Goal: Information Seeking & Learning: Learn about a topic

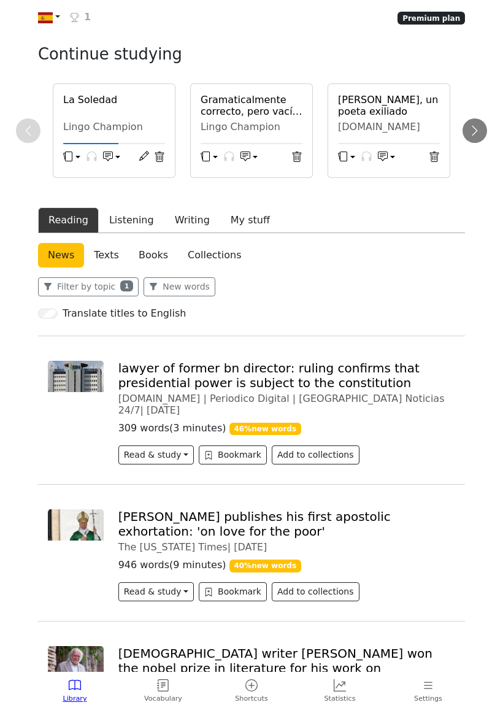
click at [104, 106] on h6 "La Soledad" at bounding box center [114, 100] width 102 height 12
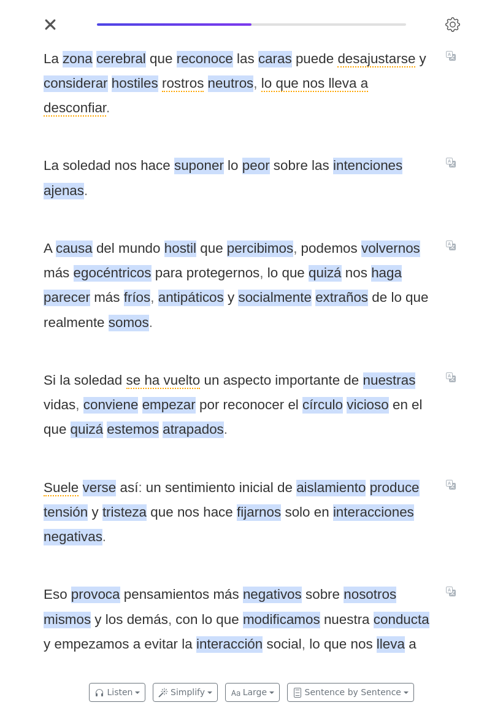
scroll to position [0, 3093]
click at [106, 104] on span "desconfiar" at bounding box center [74, 108] width 63 height 17
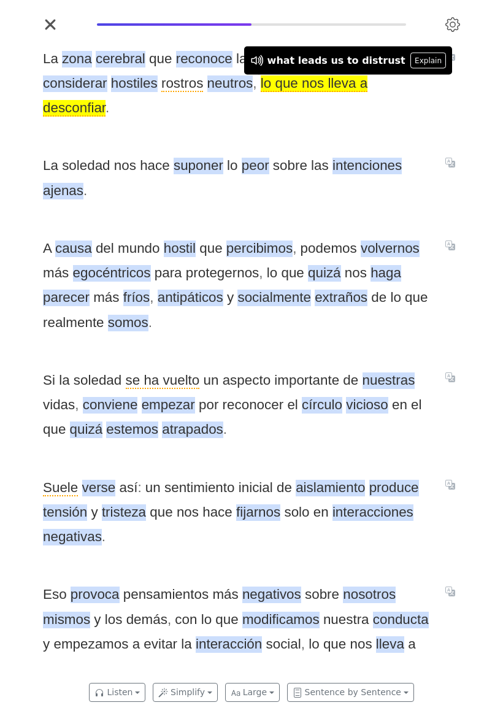
click at [455, 61] on icon "Translate sentence" at bounding box center [451, 56] width 10 height 10
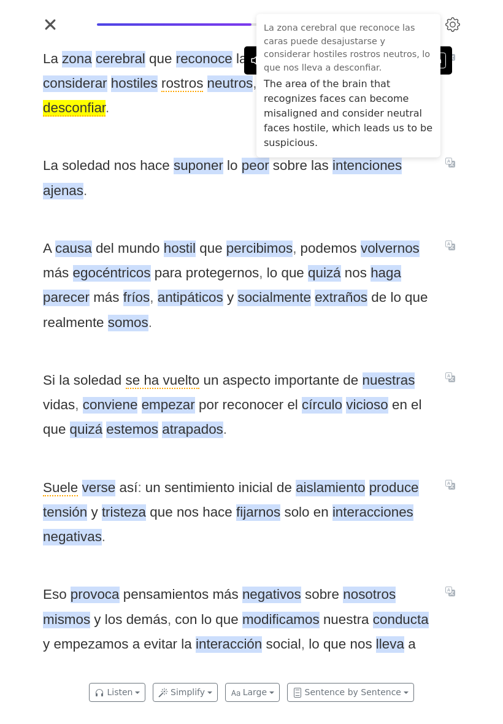
click at [147, 193] on div "La zona cerebral que reconoce las caras puede desajustarse y considerar hostile…" at bounding box center [252, 355] width 442 height 642
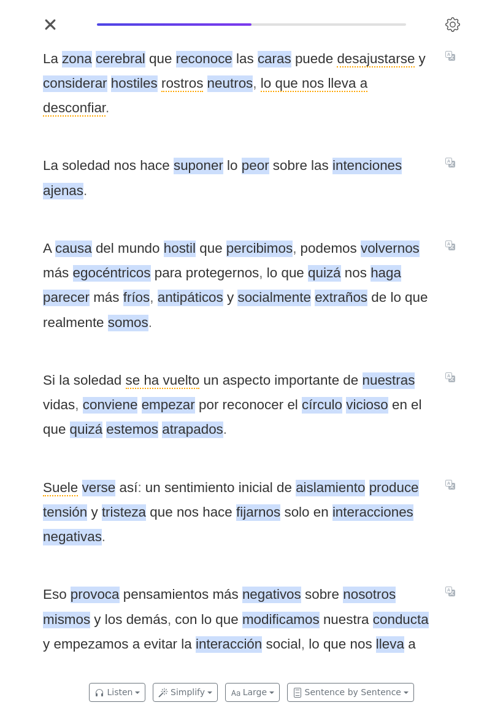
click at [63, 187] on span "ajenas" at bounding box center [63, 191] width 41 height 17
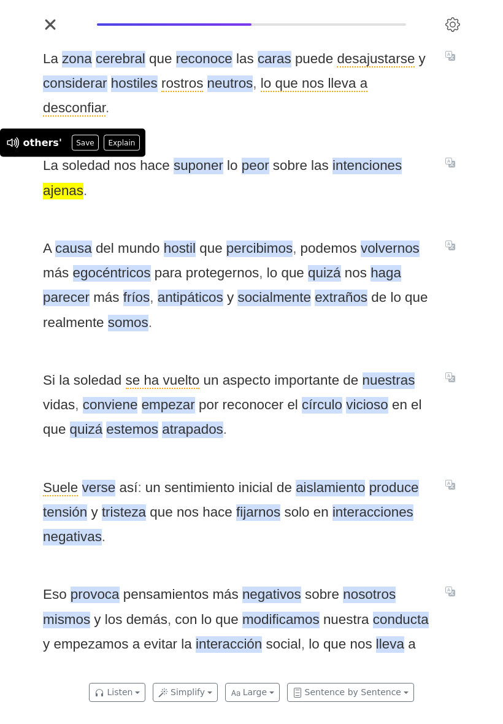
click at [84, 151] on button "Save" at bounding box center [85, 143] width 27 height 16
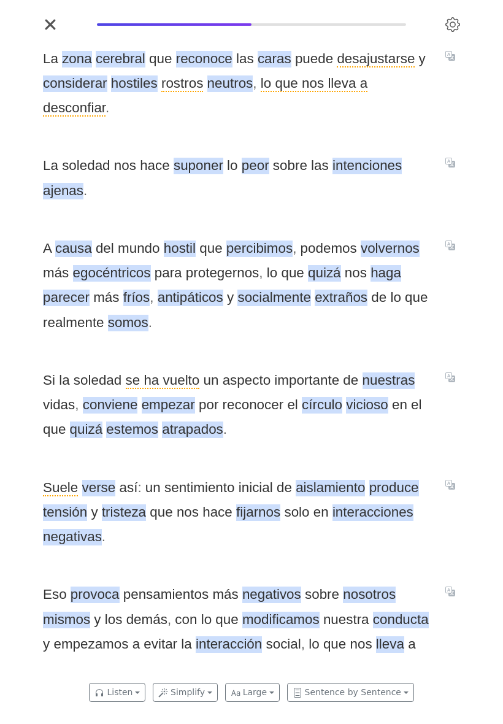
click at [69, 184] on span "ajenas" at bounding box center [63, 191] width 41 height 17
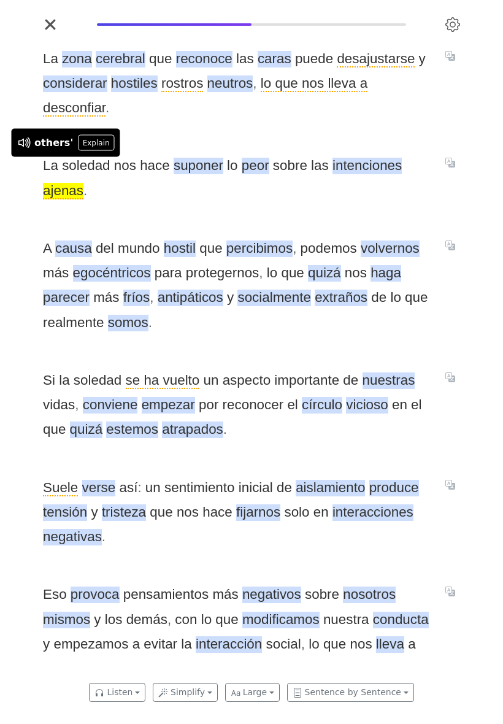
click at [99, 151] on button "Explain" at bounding box center [96, 143] width 36 height 16
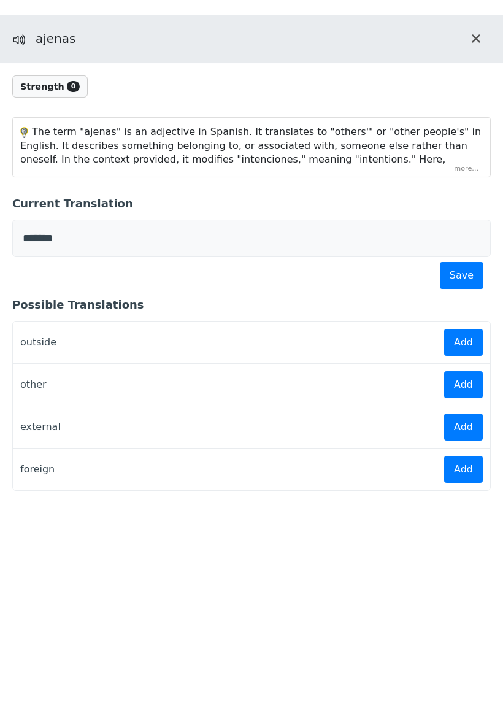
click at [461, 177] on div "The term "ajenas" is an adjective in Spanish. It translates to "others'" or "ot…" at bounding box center [252, 147] width 478 height 59
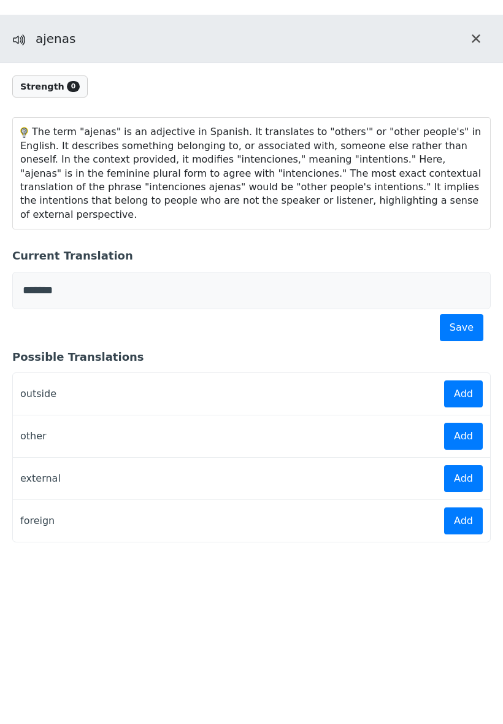
click at [472, 46] on icon "Close translation panel" at bounding box center [476, 38] width 10 height 15
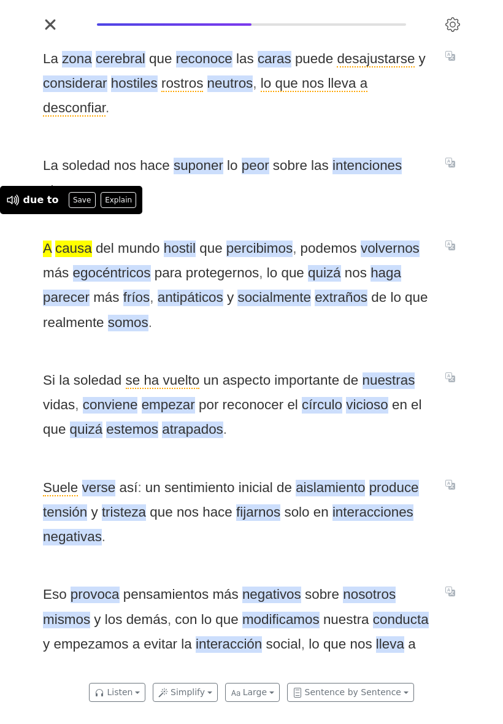
click at [82, 208] on button "Save" at bounding box center [82, 200] width 27 height 16
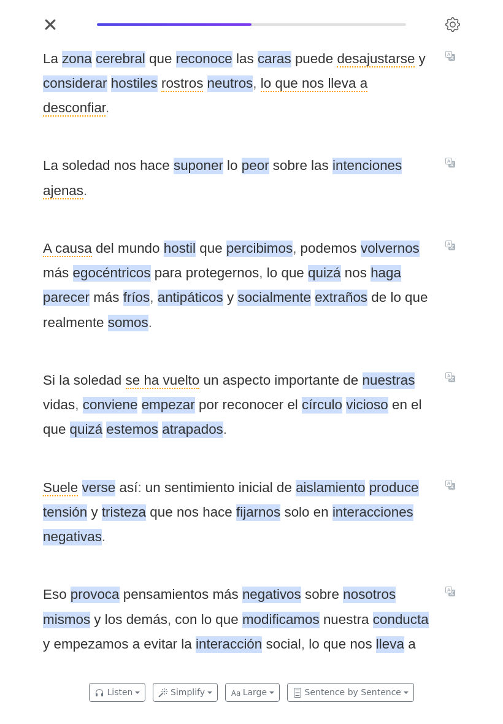
click at [139, 290] on span "fríos" at bounding box center [136, 298] width 27 height 17
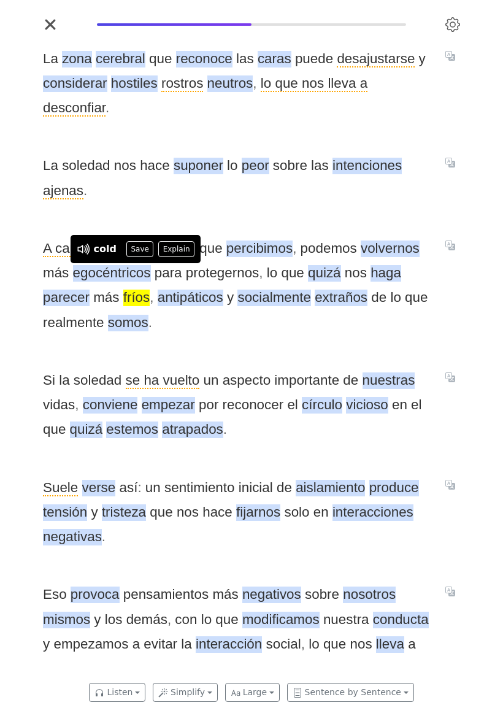
click at [257, 330] on div "La zona cerebral que reconoce las caras puede desajustarse y considerar hostile…" at bounding box center [252, 355] width 442 height 642
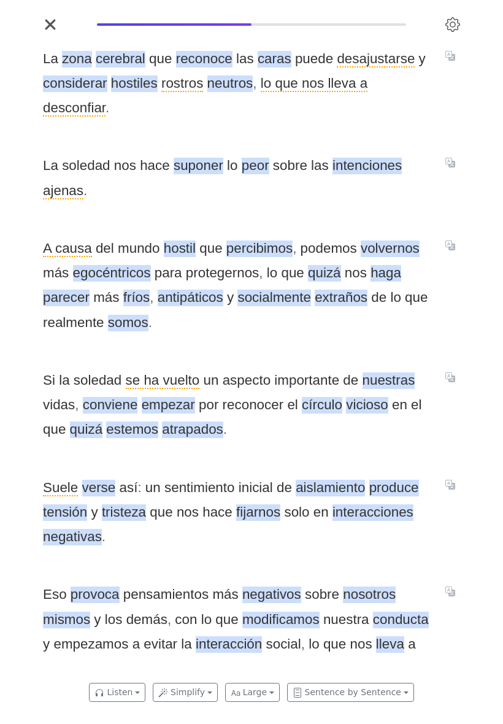
click at [122, 397] on span "conviene" at bounding box center [110, 405] width 55 height 17
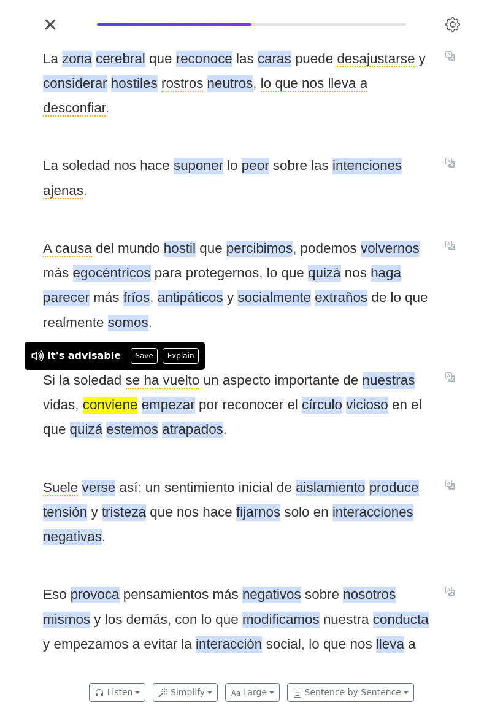
click at [136, 364] on button "Save" at bounding box center [144, 356] width 27 height 16
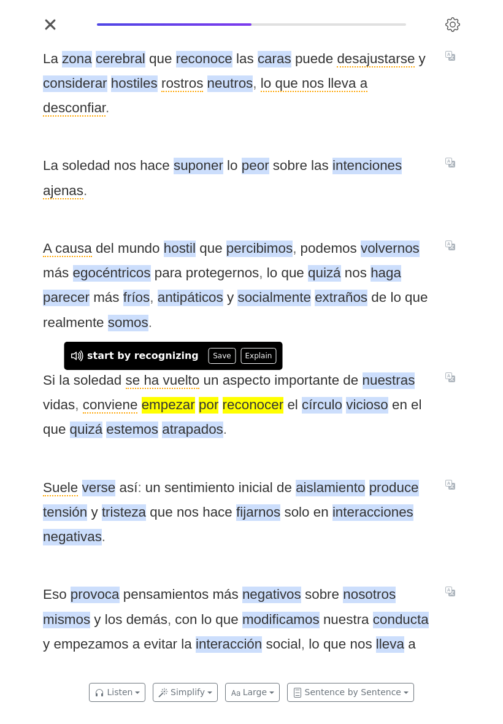
click at [264, 432] on div "La zona cerebral que reconoce las caras puede desajustarse y considerar hostile…" at bounding box center [252, 355] width 442 height 642
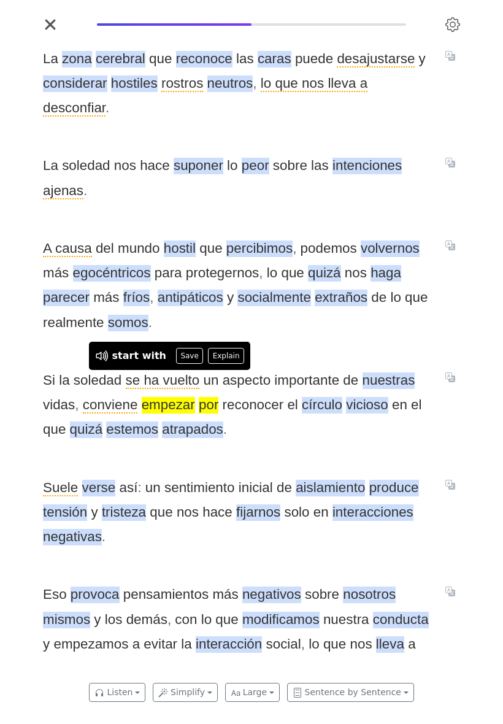
click at [182, 364] on button "Save" at bounding box center [189, 356] width 27 height 16
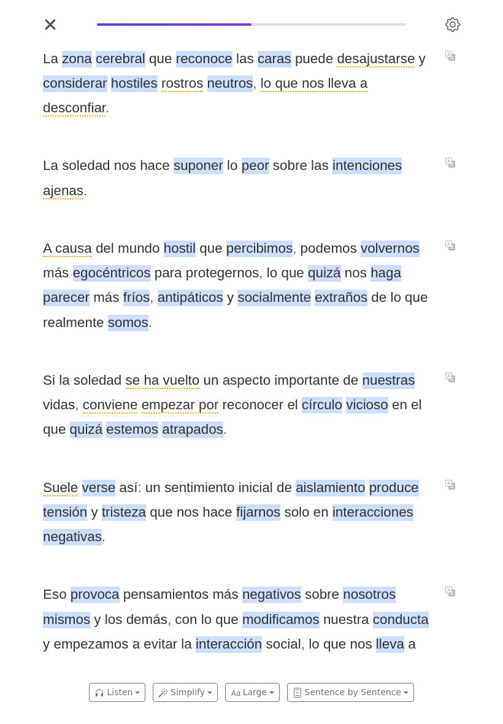
click at [63, 480] on span "Suele" at bounding box center [60, 488] width 35 height 17
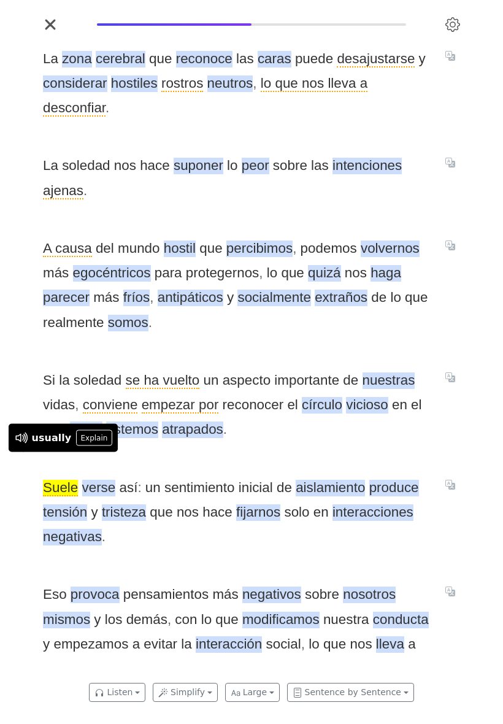
click at [99, 480] on span "verse" at bounding box center [99, 488] width 34 height 17
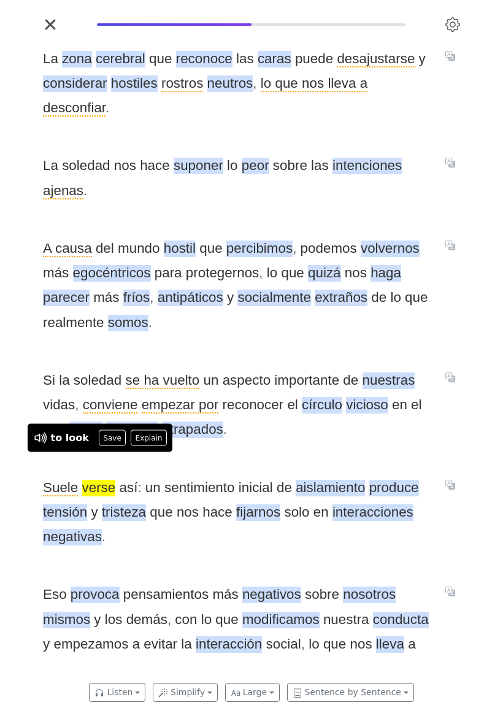
click at [227, 443] on div "La zona cerebral que reconoce las caras puede desajustarse y considerar hostile…" at bounding box center [252, 355] width 442 height 642
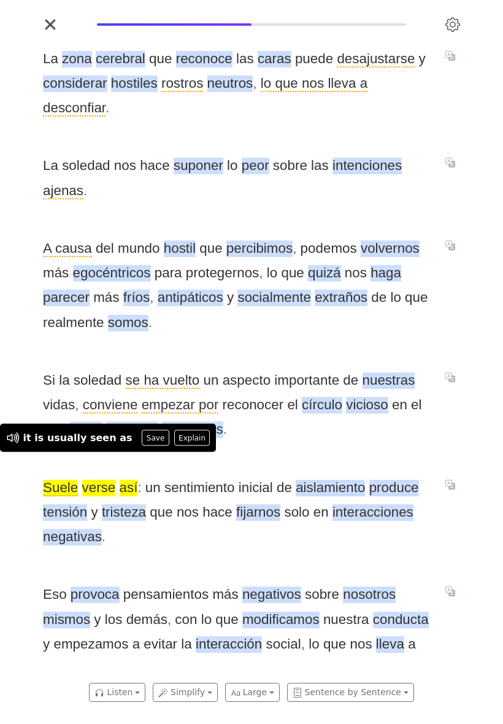
click at [436, 429] on div "Si la [PERSON_NAME] se ha vuelto un aspecto importante de nuestras vidas , conv…" at bounding box center [251, 405] width 417 height 74
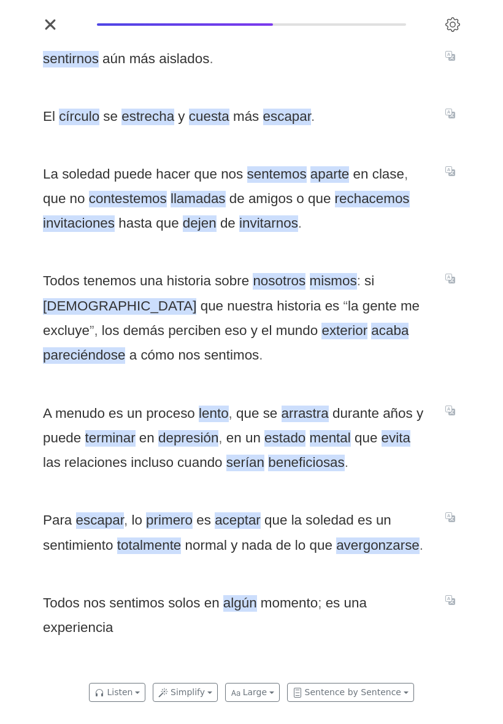
scroll to position [0, 3535]
click at [452, 120] on button "Translate sentence" at bounding box center [451, 113] width 20 height 15
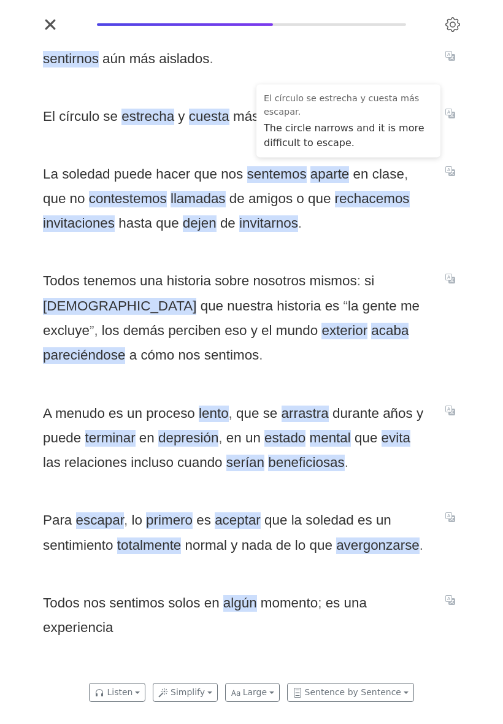
click at [236, 103] on div "sentirnos aún más aislados . El círculo se estrecha y cuesta más escapar . La […" at bounding box center [252, 355] width 442 height 642
